Goal: Find specific page/section: Find specific page/section

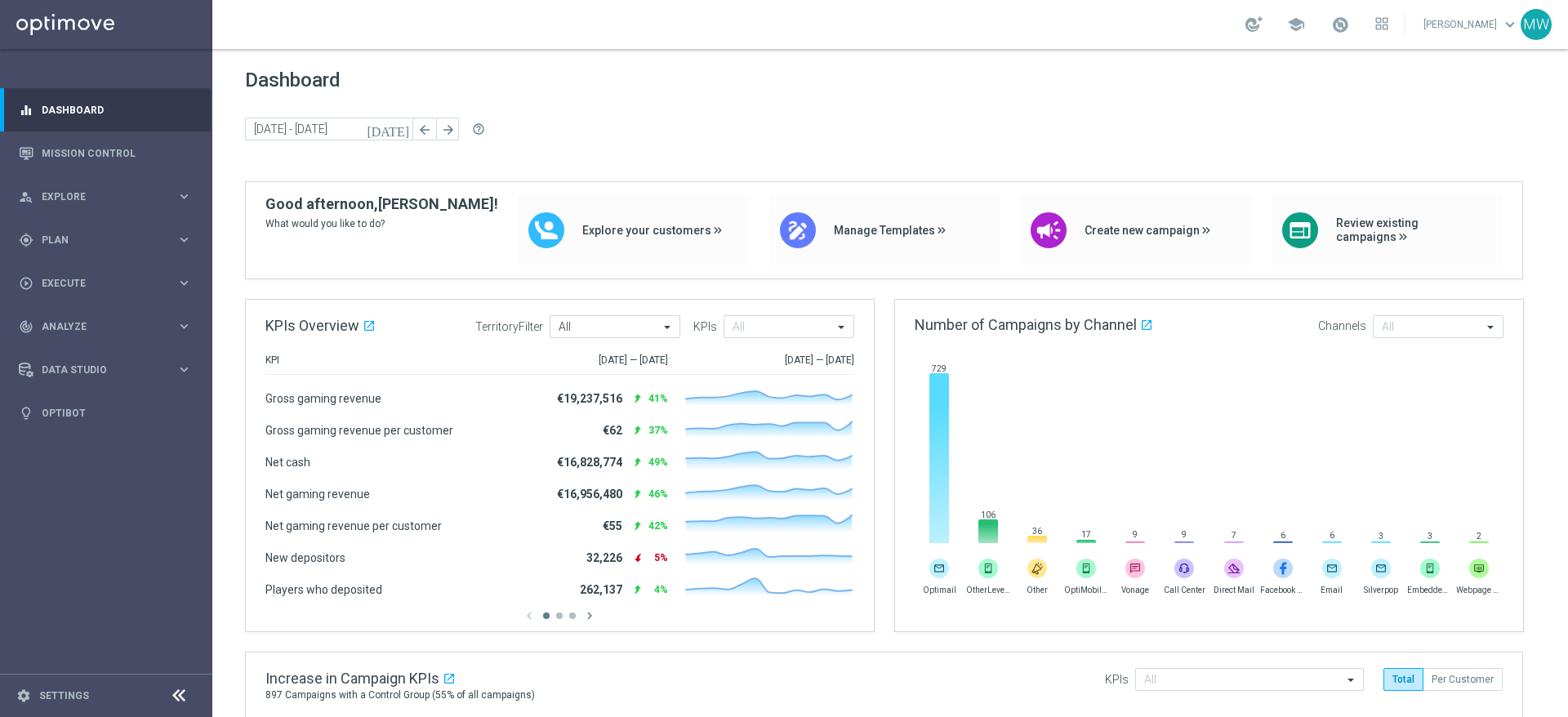
click at [1501, 25] on span "keyboard_arrow_down" at bounding box center [1510, 25] width 18 height 18
click at [1281, 74] on span "Dashboard" at bounding box center [890, 81] width 1290 height 23
click at [1380, 26] on icon at bounding box center [1378, 27] width 4 height 4
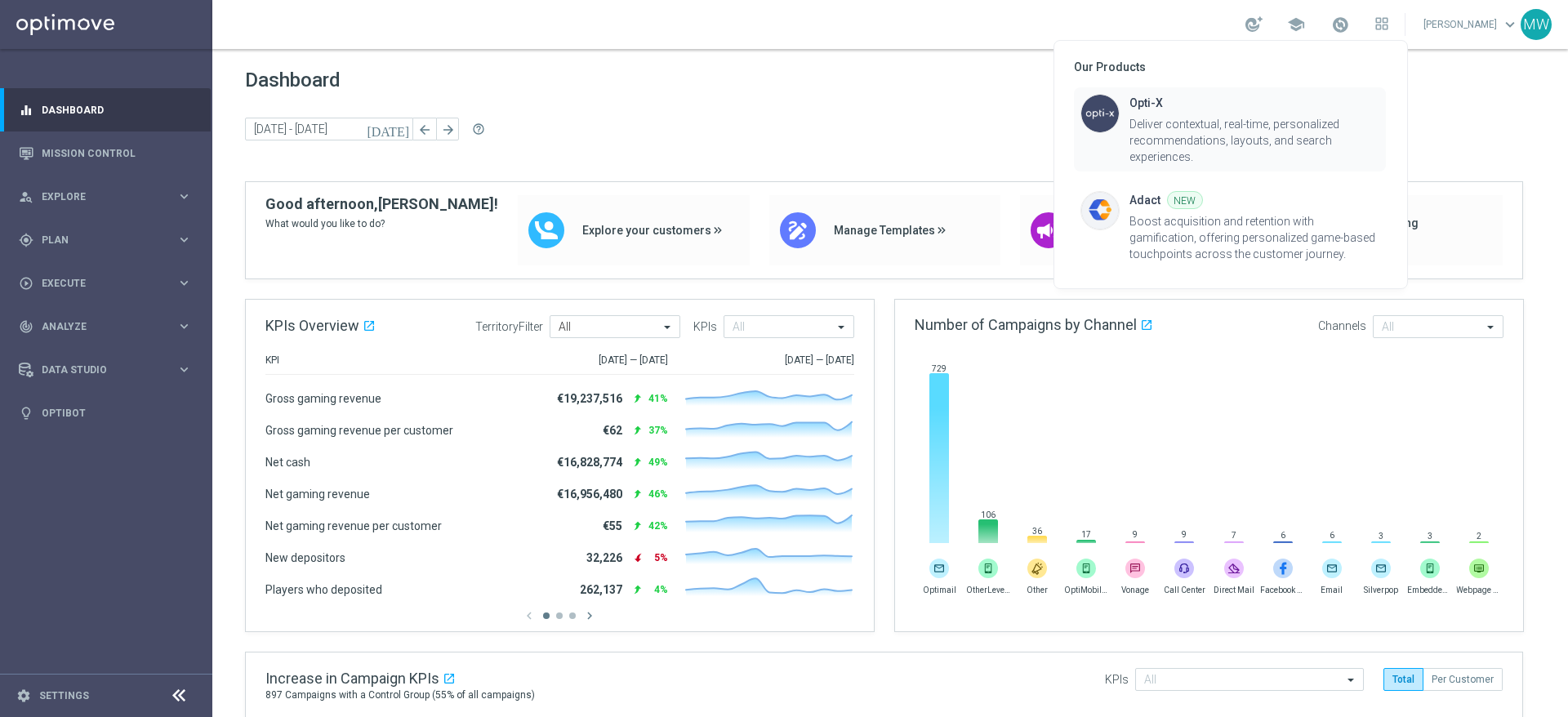
click at [1267, 121] on div "Deliver contextual, real-time, personalized recommendations, layouts, and searc…" at bounding box center [1254, 140] width 250 height 49
